Goal: Task Accomplishment & Management: Manage account settings

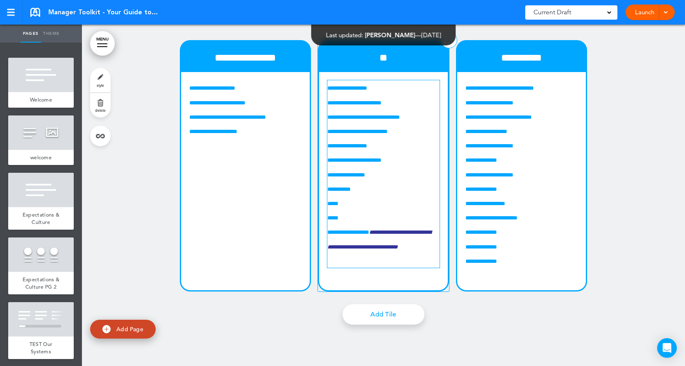
scroll to position [6833, 0]
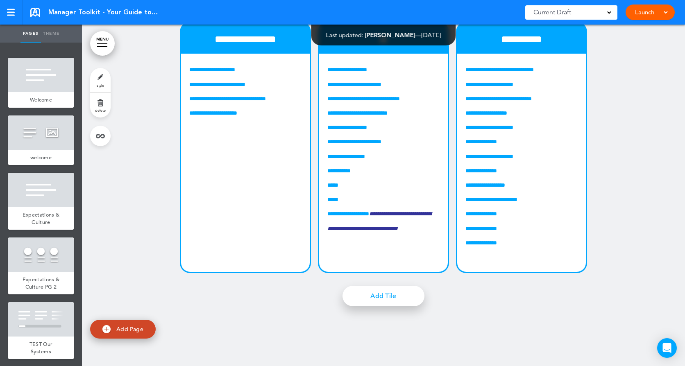
click at [390, 307] on link "Add Tile" at bounding box center [384, 296] width 82 height 20
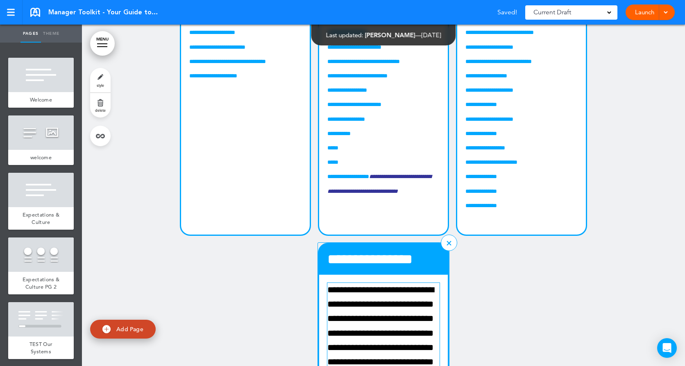
scroll to position [6915, 0]
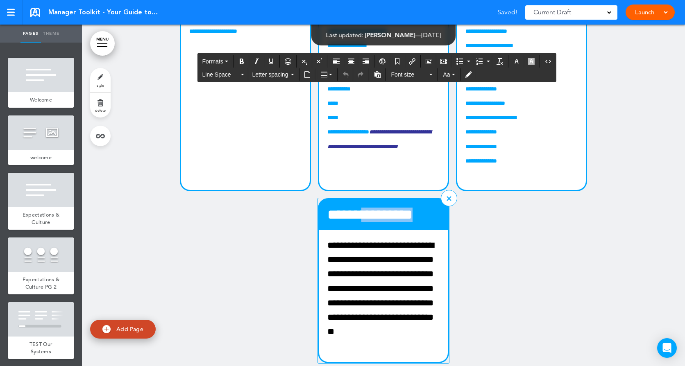
drag, startPoint x: 359, startPoint y: 263, endPoint x: 430, endPoint y: 268, distance: 70.7
click at [430, 222] on h4 "**********" at bounding box center [383, 215] width 112 height 14
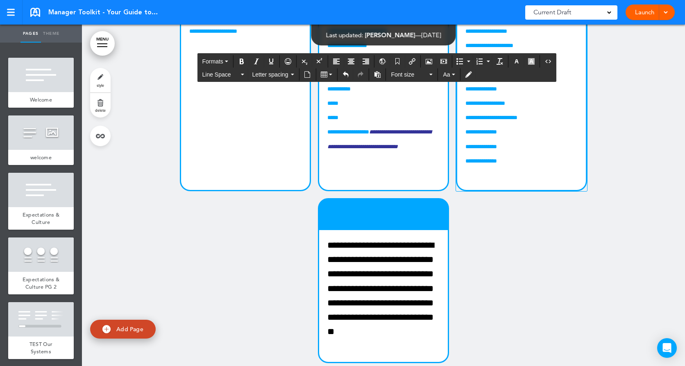
scroll to position [6874, 0]
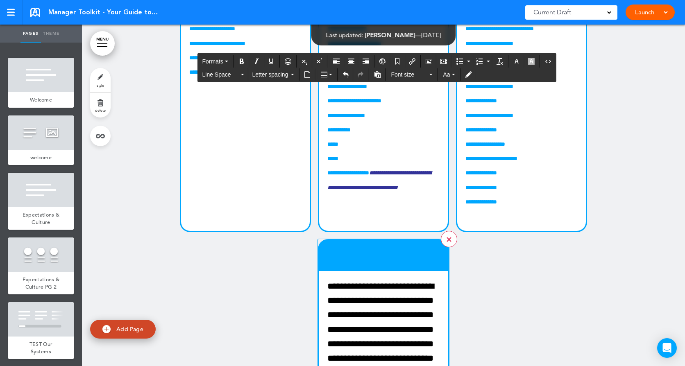
click at [447, 248] on link at bounding box center [449, 239] width 16 height 16
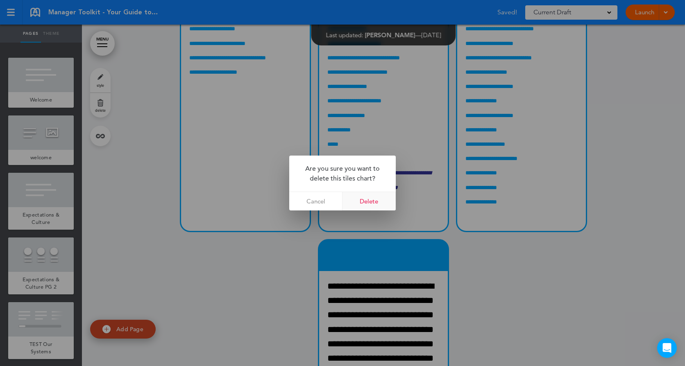
click at [372, 203] on link "Delete" at bounding box center [369, 201] width 53 height 18
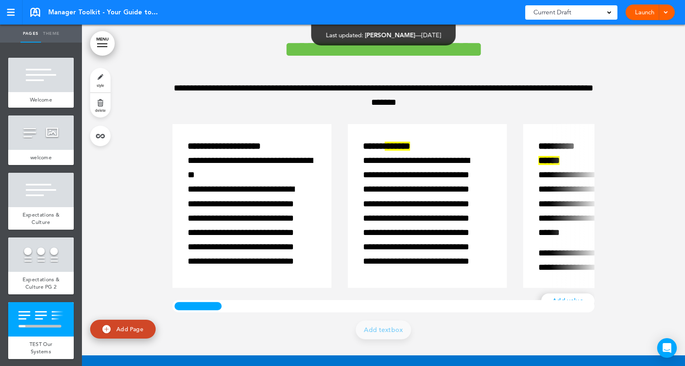
scroll to position [1578, 0]
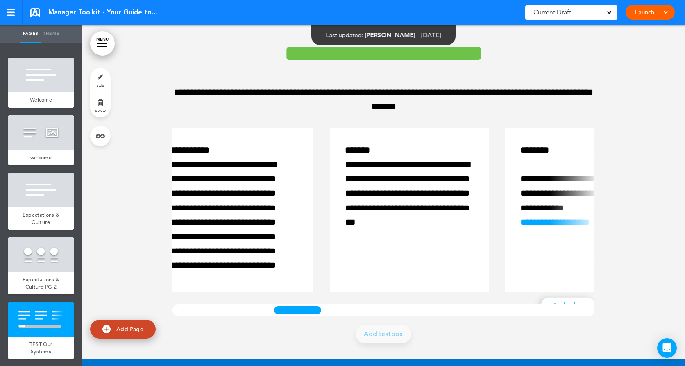
click at [321, 306] on div at bounding box center [297, 310] width 51 height 12
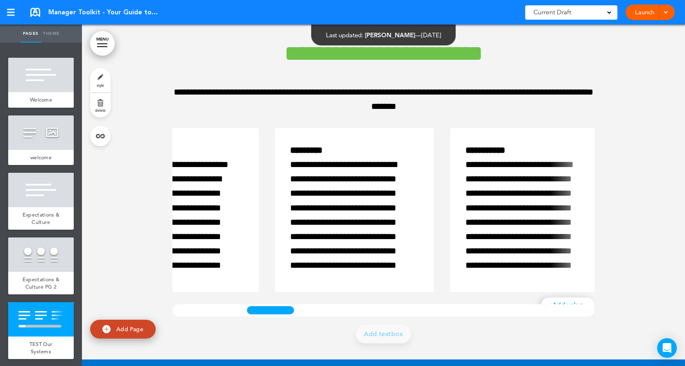
click at [288, 310] on div at bounding box center [270, 310] width 51 height 12
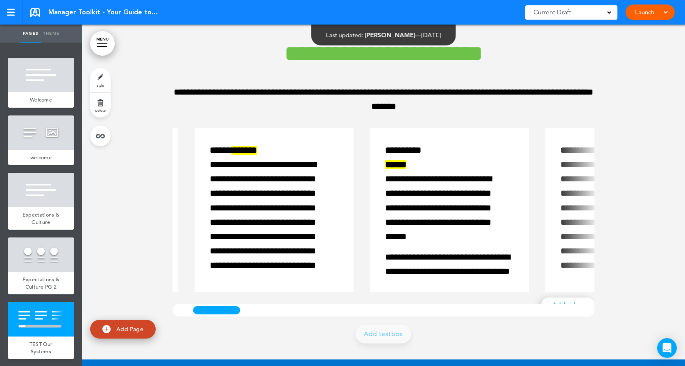
click at [229, 307] on div at bounding box center [216, 310] width 51 height 12
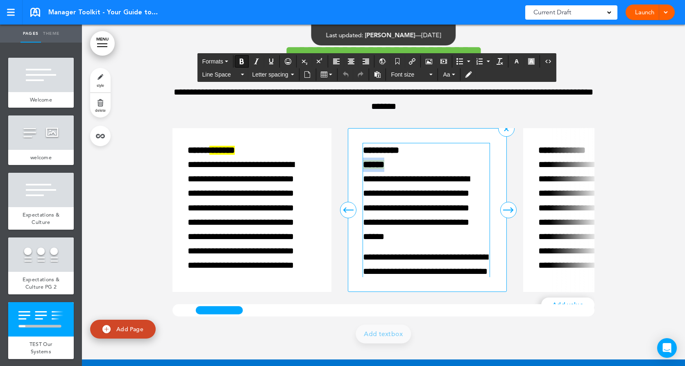
drag, startPoint x: 397, startPoint y: 166, endPoint x: 355, endPoint y: 169, distance: 41.9
click at [355, 169] on div "**********" at bounding box center [427, 210] width 159 height 164
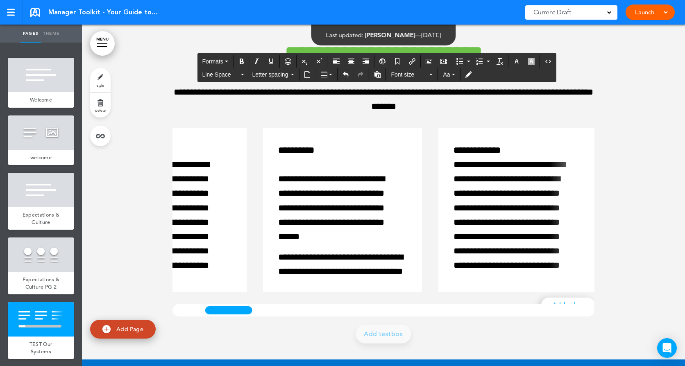
scroll to position [0, 263]
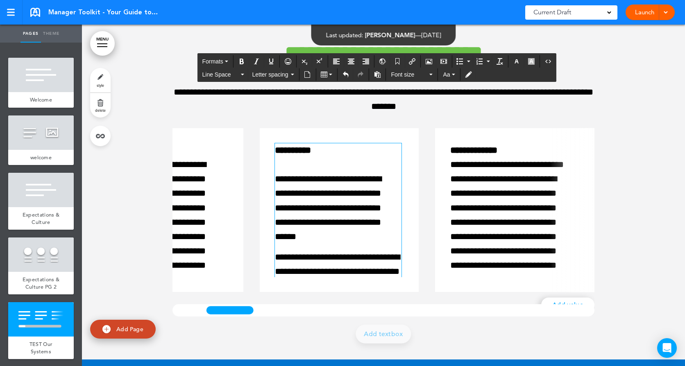
click at [241, 307] on div at bounding box center [229, 310] width 51 height 12
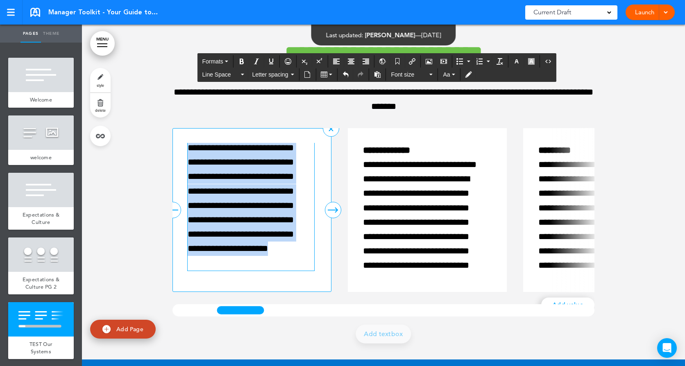
scroll to position [439, 0]
drag, startPoint x: 225, startPoint y: 256, endPoint x: 289, endPoint y: 279, distance: 68.6
click at [289, 279] on div "**********" at bounding box center [252, 210] width 159 height 164
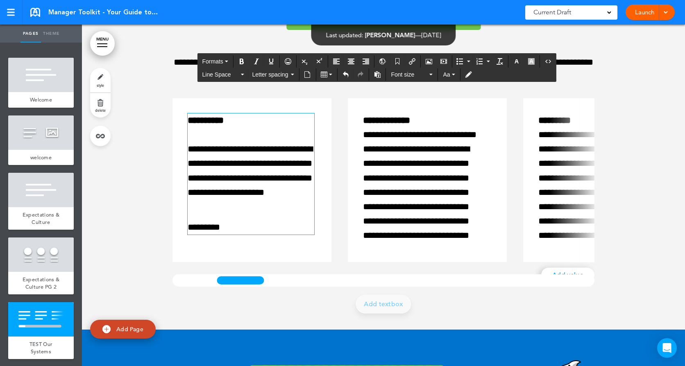
scroll to position [1532, 0]
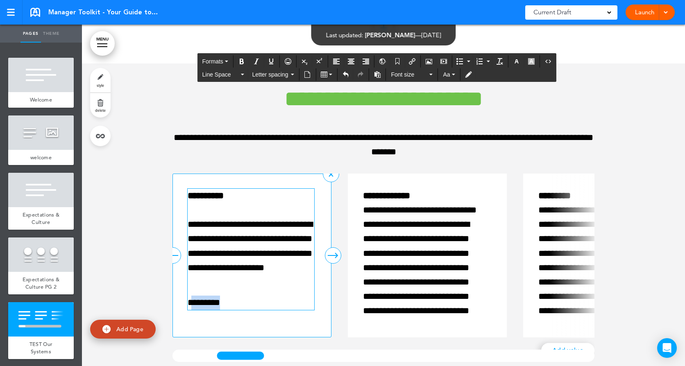
drag, startPoint x: 229, startPoint y: 303, endPoint x: 187, endPoint y: 309, distance: 42.2
click at [188, 309] on p "*********" at bounding box center [251, 303] width 127 height 14
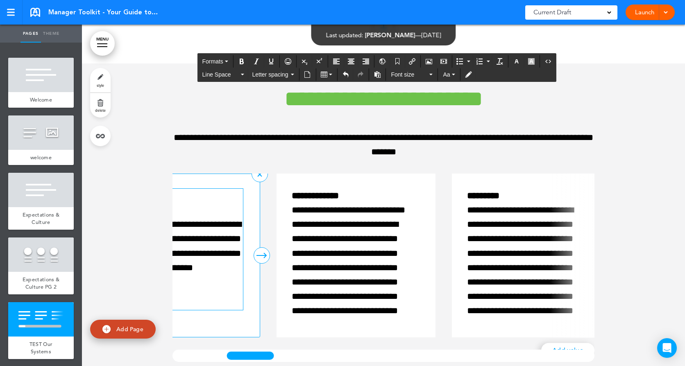
click at [247, 358] on div at bounding box center [250, 356] width 51 height 12
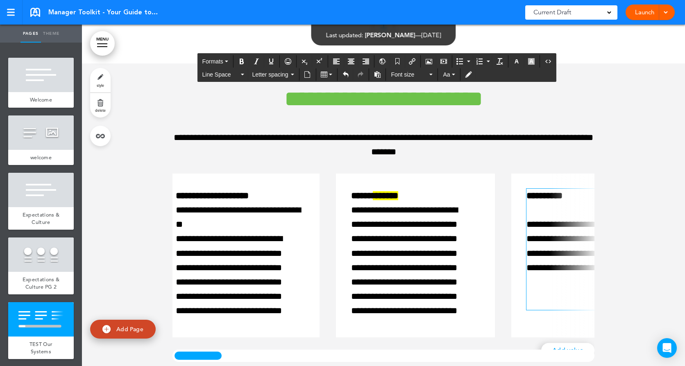
scroll to position [0, 0]
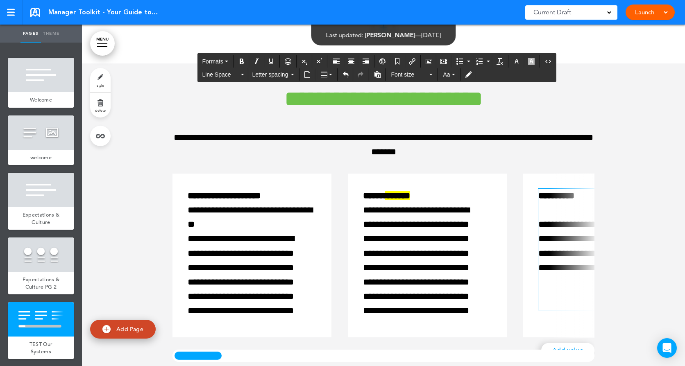
click at [186, 354] on div at bounding box center [198, 356] width 51 height 12
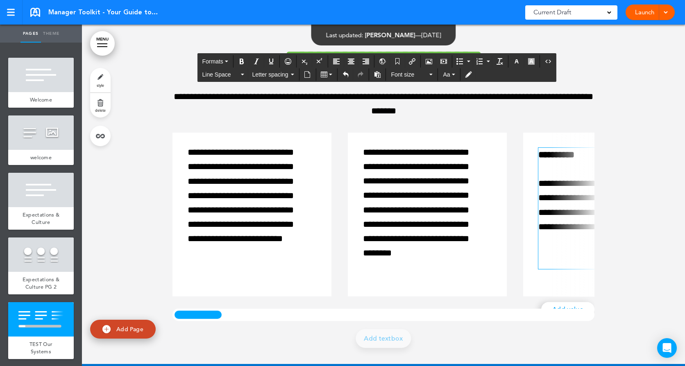
click at [184, 321] on div "**********" at bounding box center [383, 193] width 438 height 355
click at [198, 313] on div at bounding box center [198, 315] width 51 height 12
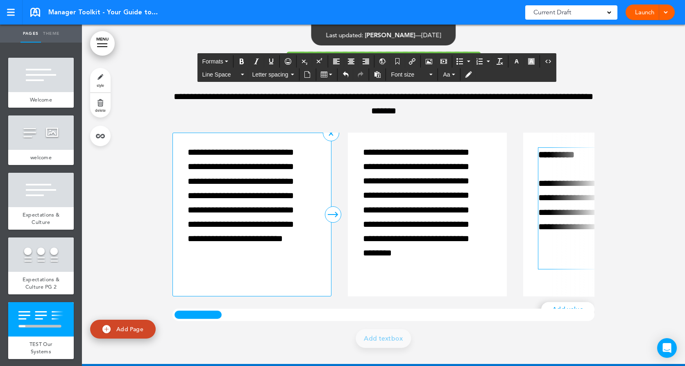
click at [330, 142] on div "**********" at bounding box center [388, 215] width 430 height 164
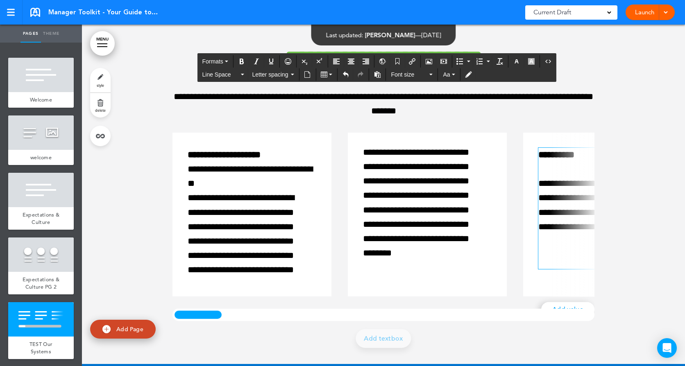
click at [183, 315] on div at bounding box center [198, 315] width 51 height 12
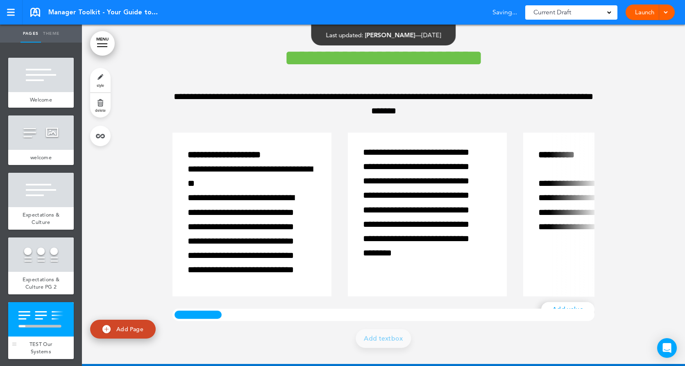
click at [54, 327] on div at bounding box center [41, 319] width 66 height 34
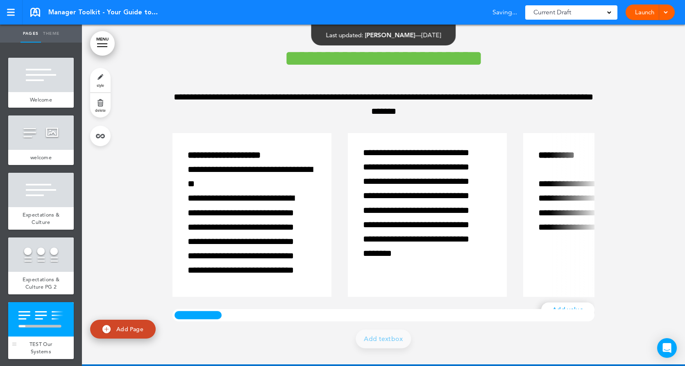
scroll to position [1571, 0]
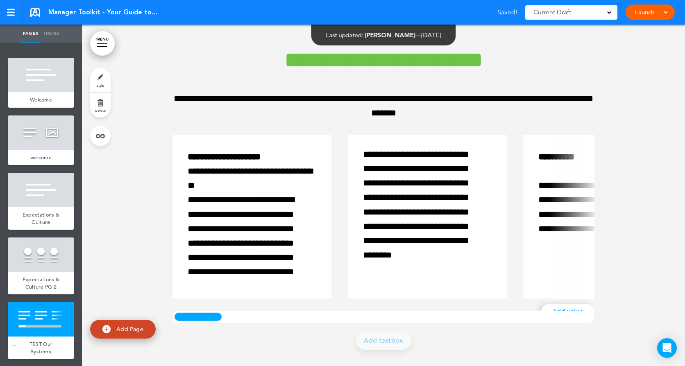
click at [54, 327] on div at bounding box center [41, 319] width 66 height 34
click at [54, 337] on div at bounding box center [41, 319] width 66 height 34
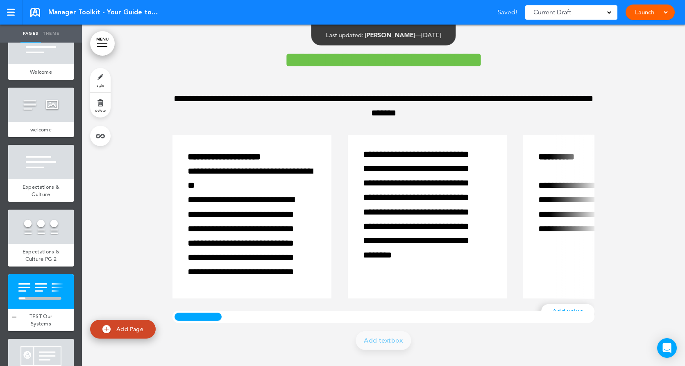
scroll to position [41, 0]
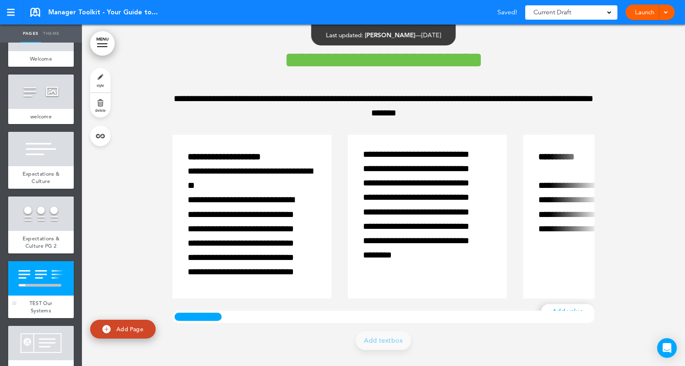
click at [50, 303] on div "TEST Our Systems" at bounding box center [41, 307] width 66 height 23
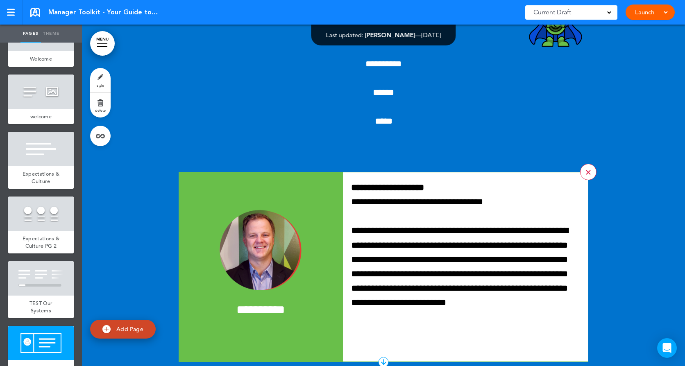
scroll to position [2022, 0]
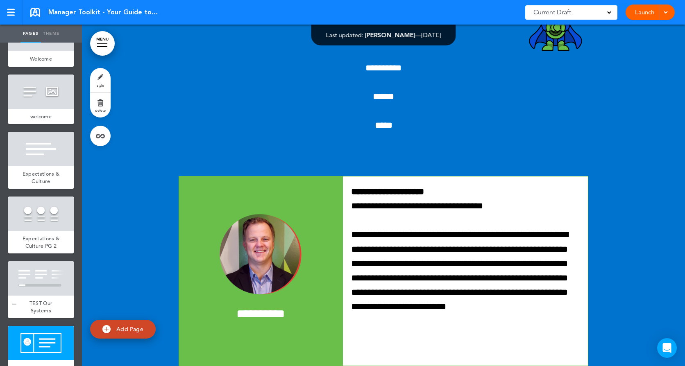
click at [38, 303] on div "TEST Our Systems" at bounding box center [41, 307] width 66 height 23
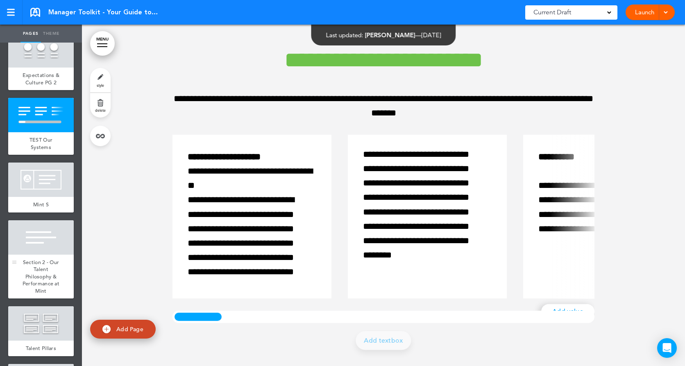
scroll to position [205, 0]
click at [42, 208] on span "Mint S" at bounding box center [41, 204] width 16 height 7
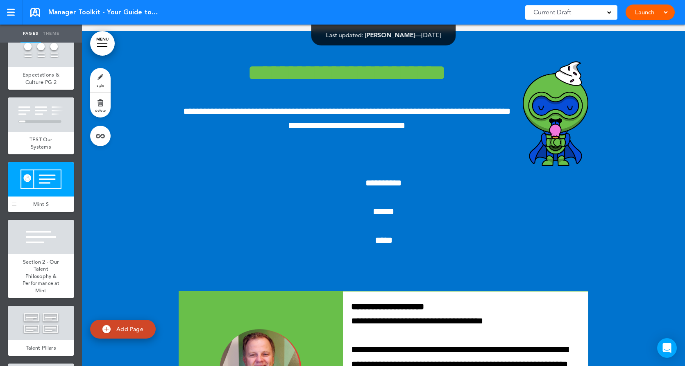
scroll to position [1913, 0]
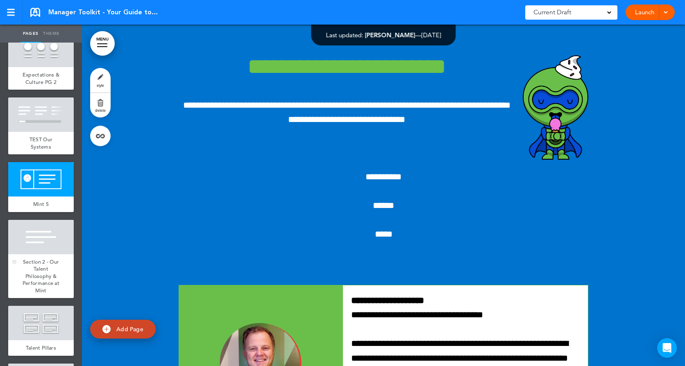
click at [56, 273] on div "Section 2 - Our Talent Philosophy & Performance at Mint" at bounding box center [41, 276] width 66 height 44
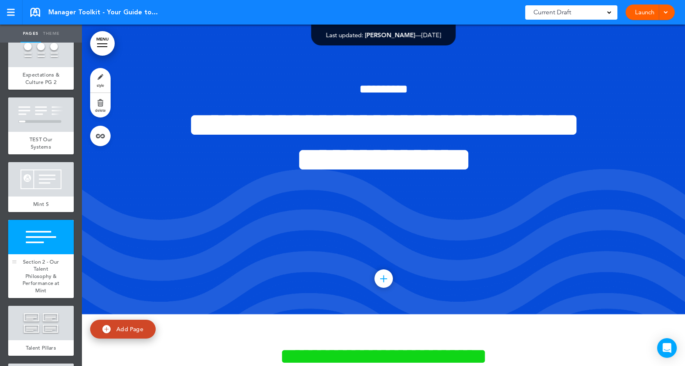
scroll to position [4791, 0]
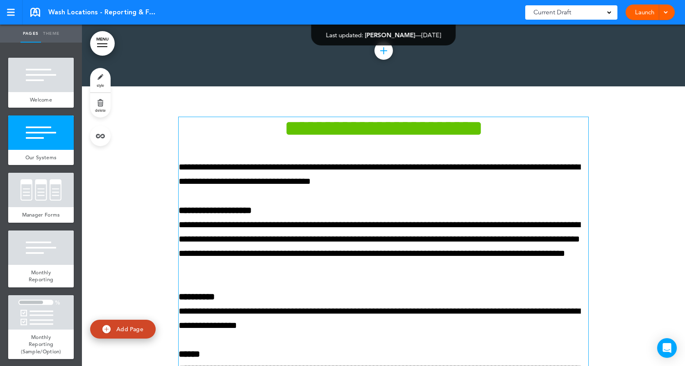
scroll to position [518, 0]
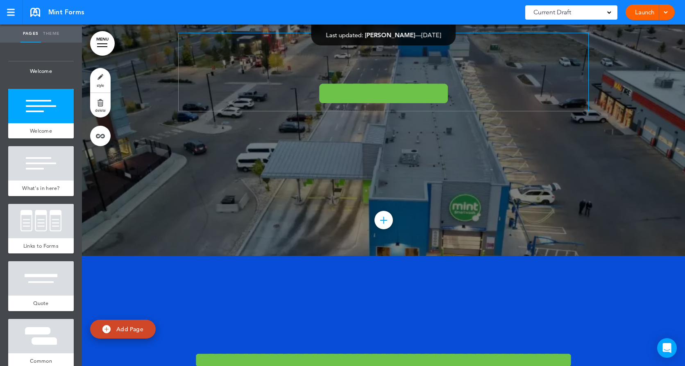
scroll to position [205, 0]
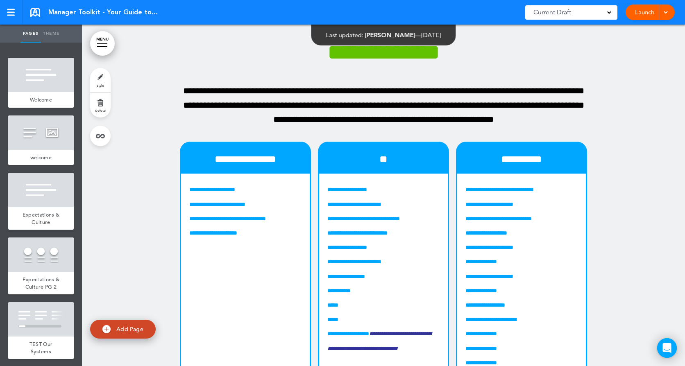
scroll to position [6854, 0]
